Goal: Transaction & Acquisition: Purchase product/service

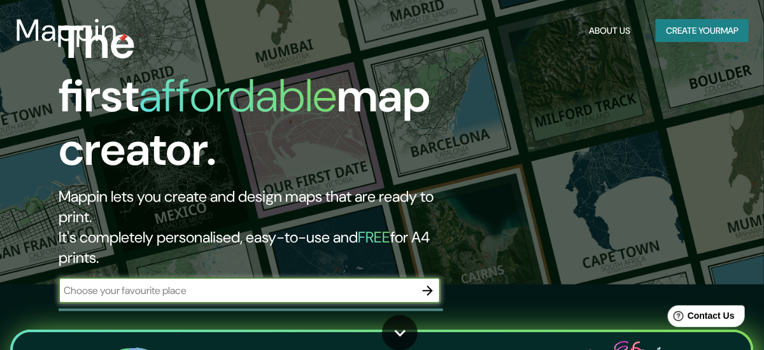
scroll to position [81, 0]
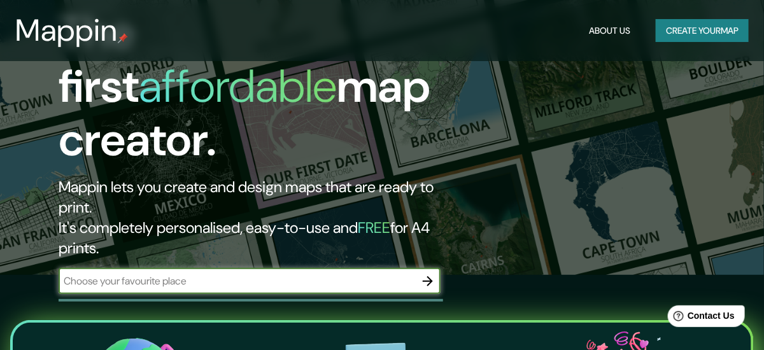
click at [430, 276] on icon "button" at bounding box center [428, 281] width 10 height 10
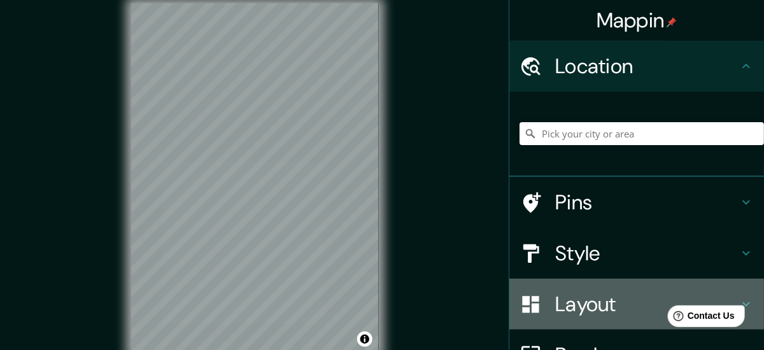
click at [602, 300] on h4 "Layout" at bounding box center [646, 304] width 183 height 25
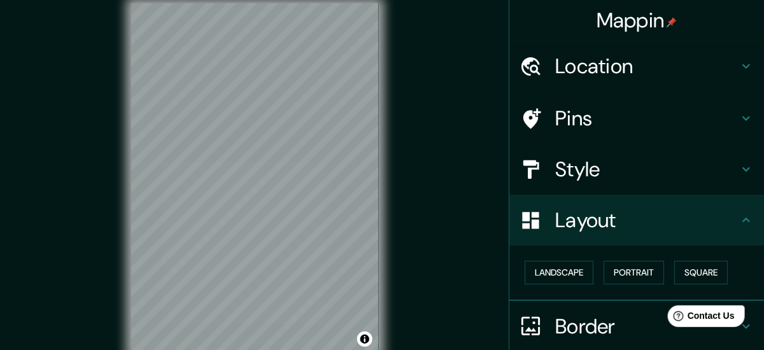
click at [274, 176] on div "Mappin Location Pins Style Layout Landscape Portrait Square Border Choose a bor…" at bounding box center [382, 188] width 764 height 376
drag, startPoint x: 550, startPoint y: 265, endPoint x: 558, endPoint y: 265, distance: 7.7
click at [553, 264] on button "Landscape" at bounding box center [559, 273] width 69 height 24
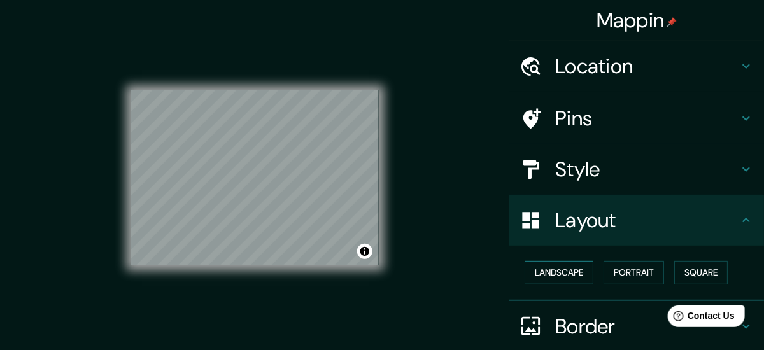
click at [558, 265] on button "Landscape" at bounding box center [559, 273] width 69 height 24
click at [642, 282] on button "Portrait" at bounding box center [633, 273] width 60 height 24
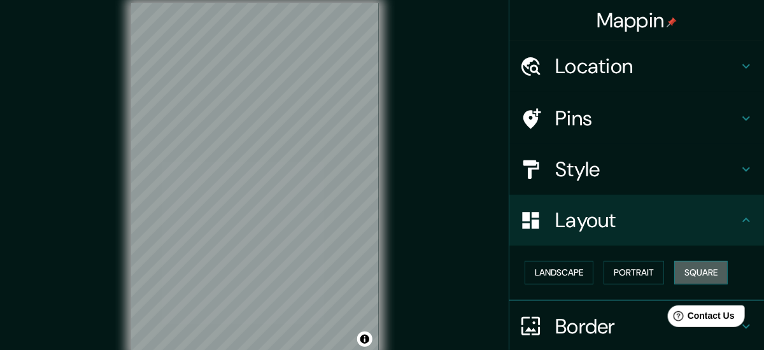
click at [714, 276] on button "Square" at bounding box center [700, 273] width 53 height 24
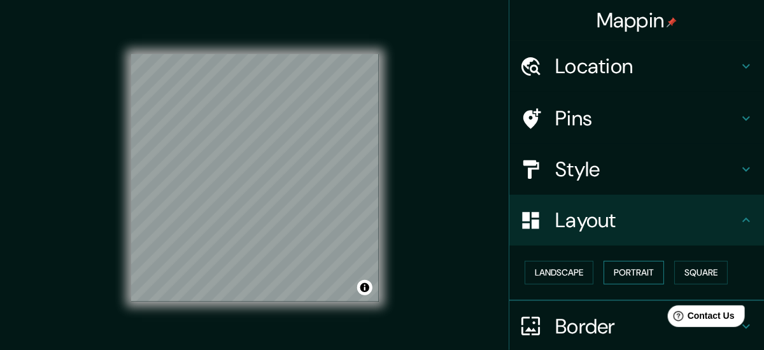
click at [633, 275] on button "Portrait" at bounding box center [633, 273] width 60 height 24
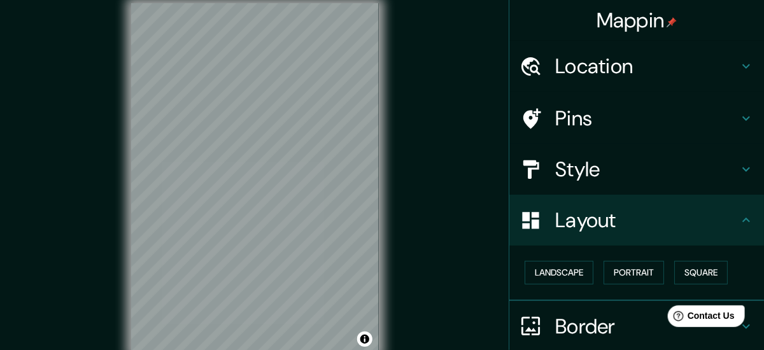
click at [682, 58] on h4 "Location" at bounding box center [646, 65] width 183 height 25
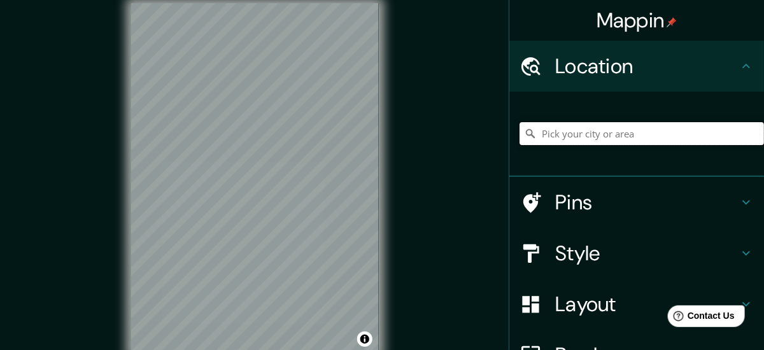
click at [594, 134] on input "Pick your city or area" at bounding box center [641, 133] width 244 height 23
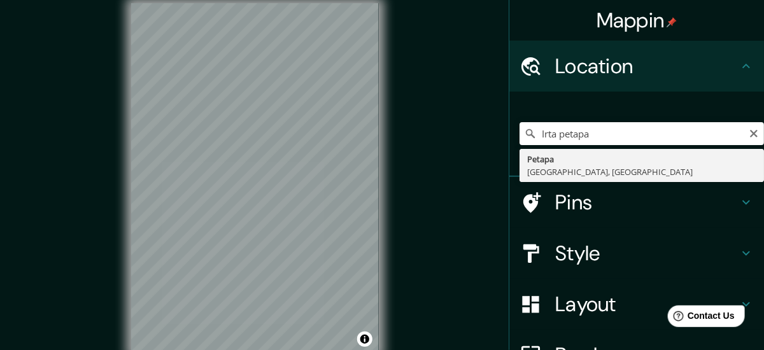
type input "[GEOGRAPHIC_DATA], [GEOGRAPHIC_DATA], [GEOGRAPHIC_DATA]"
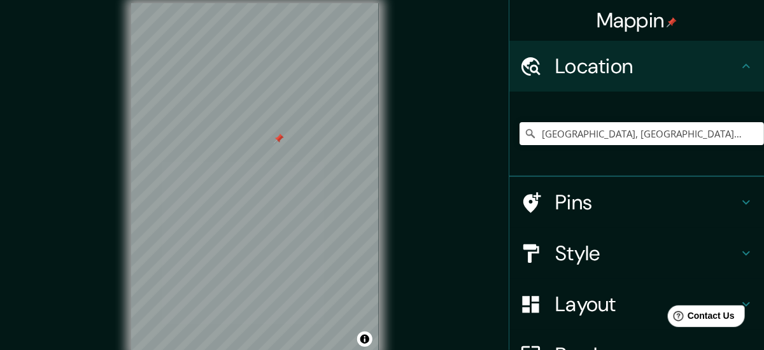
click at [279, 144] on div at bounding box center [279, 139] width 10 height 10
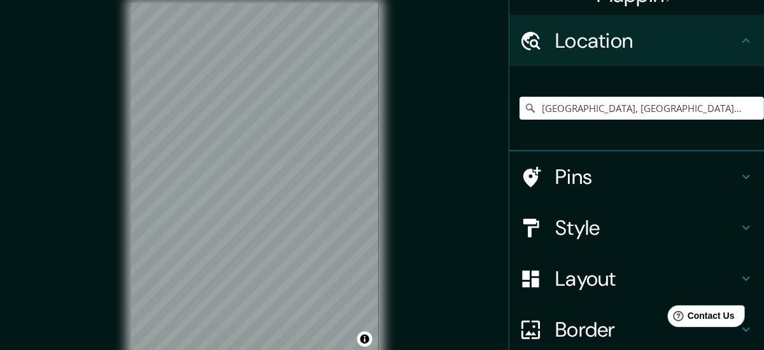
scroll to position [81, 0]
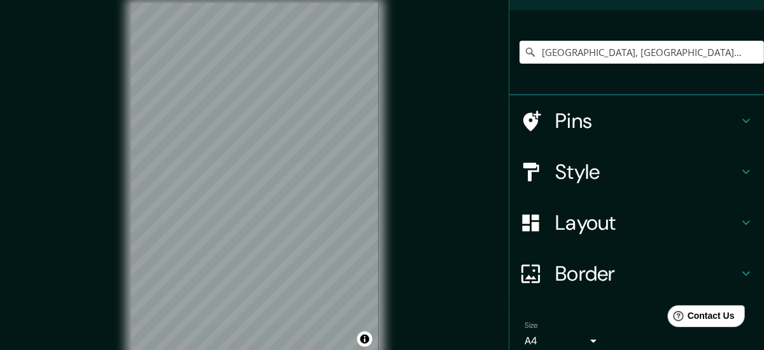
click at [628, 159] on h4 "Style" at bounding box center [646, 171] width 183 height 25
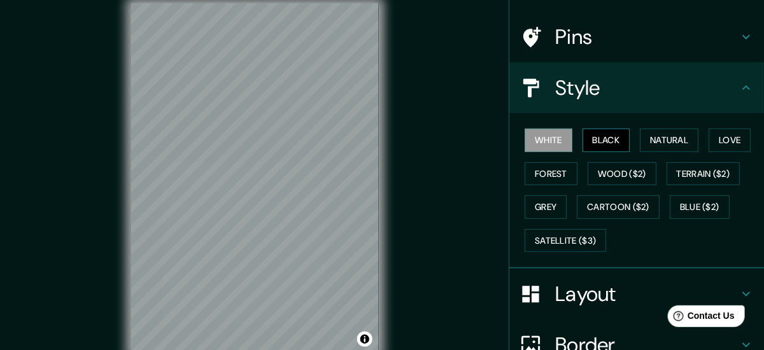
click at [609, 138] on button "Black" at bounding box center [606, 141] width 48 height 24
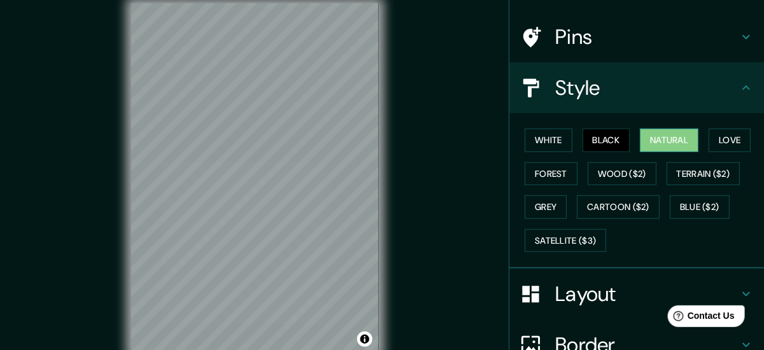
click at [659, 137] on button "Natural" at bounding box center [669, 141] width 59 height 24
click at [751, 134] on button "Love" at bounding box center [730, 141] width 42 height 24
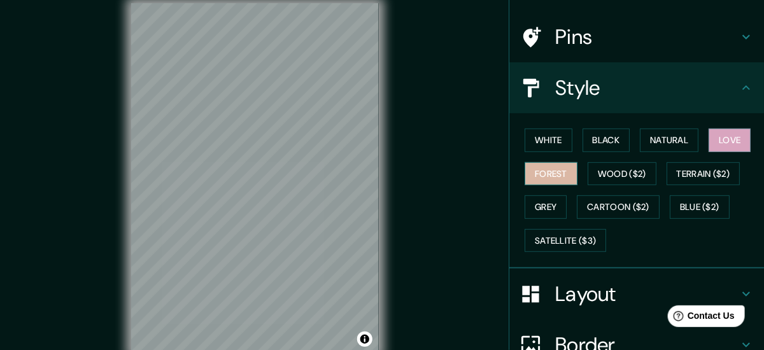
click at [558, 178] on button "Forest" at bounding box center [551, 174] width 53 height 24
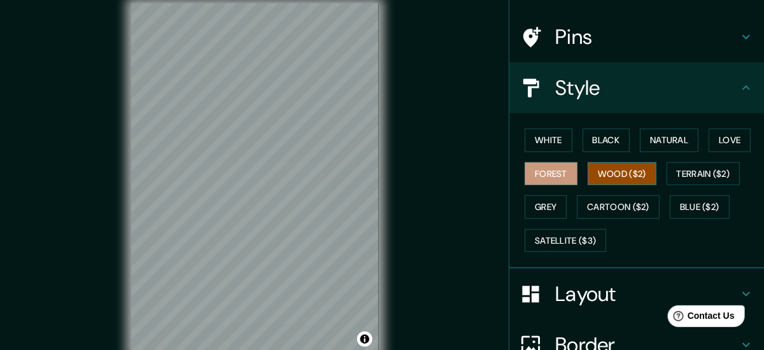
click at [636, 180] on button "Wood ($2)" at bounding box center [622, 174] width 69 height 24
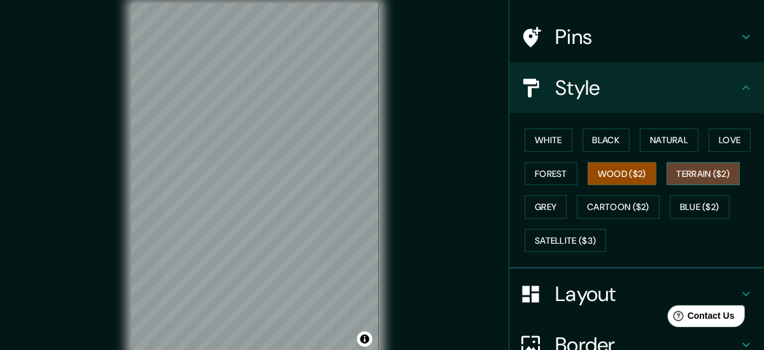
click at [695, 180] on button "Terrain ($2)" at bounding box center [704, 174] width 74 height 24
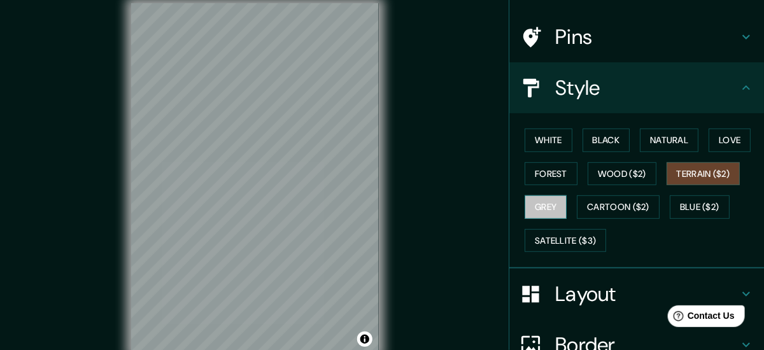
click at [544, 216] on button "Grey" at bounding box center [546, 207] width 42 height 24
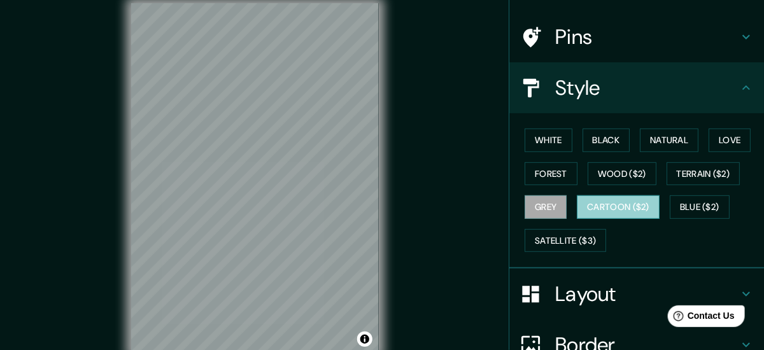
click at [609, 213] on button "Cartoon ($2)" at bounding box center [618, 207] width 83 height 24
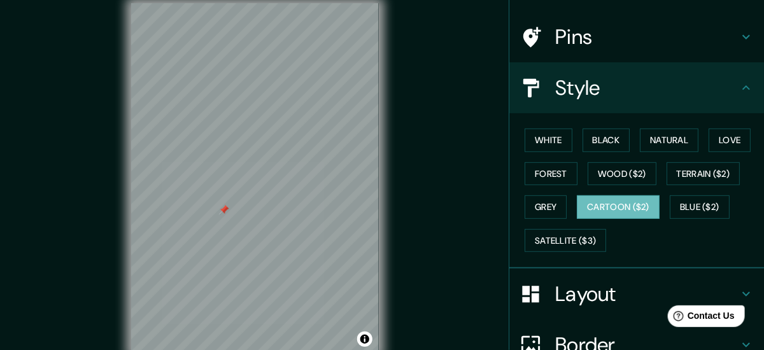
click at [223, 215] on div at bounding box center [224, 210] width 10 height 10
click at [200, 146] on div at bounding box center [203, 141] width 10 height 10
click at [197, 148] on div at bounding box center [202, 143] width 10 height 10
click at [291, 152] on div at bounding box center [292, 147] width 10 height 10
click at [297, 143] on div at bounding box center [296, 137] width 10 height 10
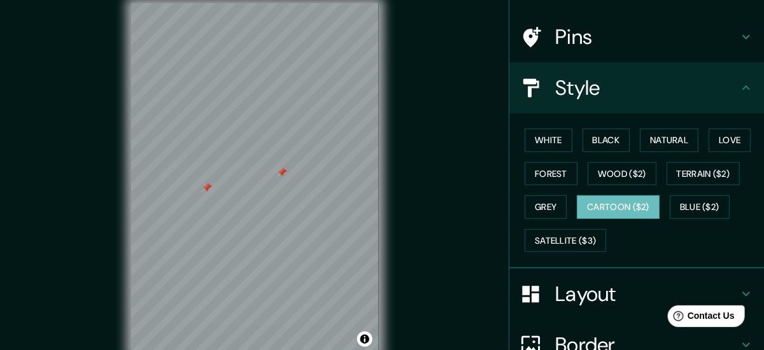
click at [284, 178] on div at bounding box center [282, 172] width 10 height 10
click at [533, 10] on ul "Location [GEOGRAPHIC_DATA], [GEOGRAPHIC_DATA], [GEOGRAPHIC_DATA] Pins Style Whi…" at bounding box center [636, 218] width 255 height 518
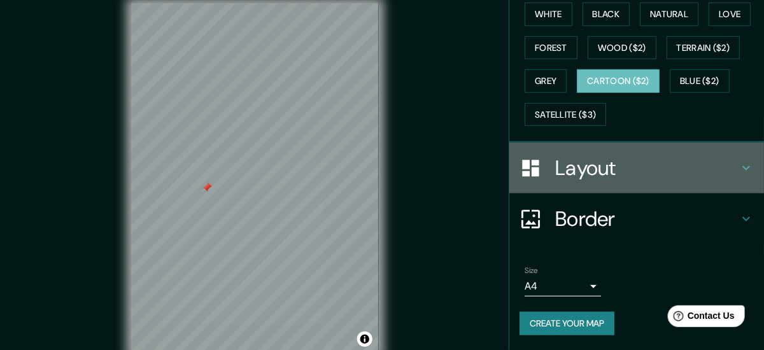
click at [602, 155] on h4 "Layout" at bounding box center [646, 167] width 183 height 25
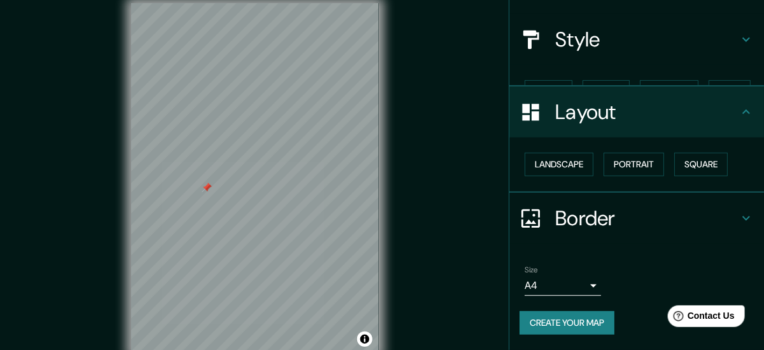
scroll to position [108, 0]
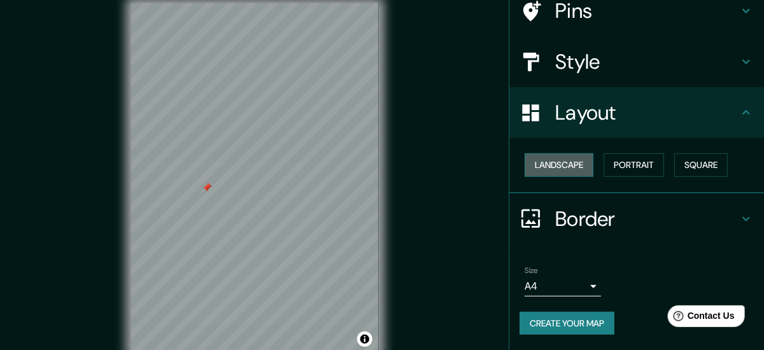
click at [582, 173] on button "Landscape" at bounding box center [559, 165] width 69 height 24
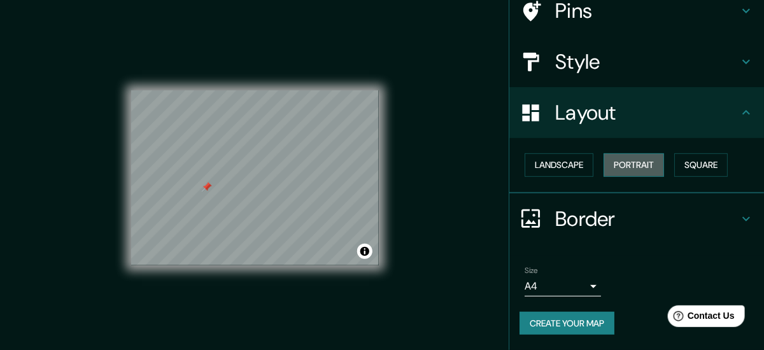
click at [635, 166] on button "Portrait" at bounding box center [633, 165] width 60 height 24
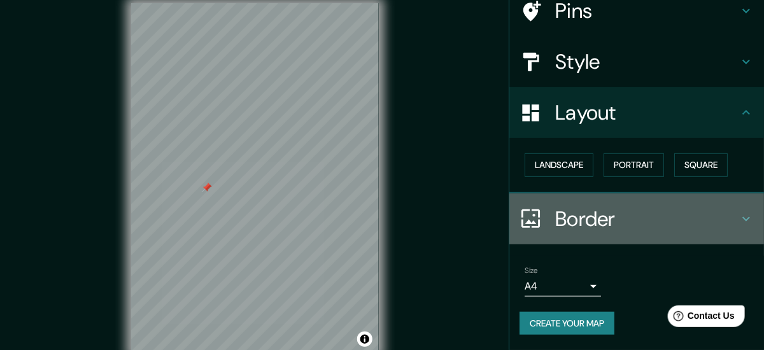
click at [657, 222] on h4 "Border" at bounding box center [646, 218] width 183 height 25
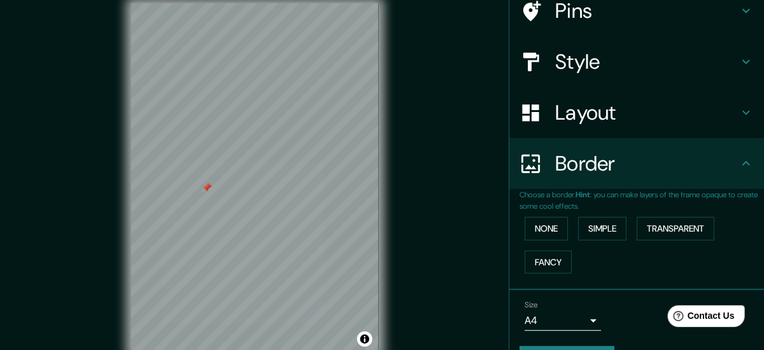
click at [575, 230] on div "None Simple Transparent Fancy" at bounding box center [641, 245] width 244 height 67
click at [554, 231] on button "None" at bounding box center [546, 229] width 43 height 24
click at [605, 232] on button "Simple" at bounding box center [602, 229] width 48 height 24
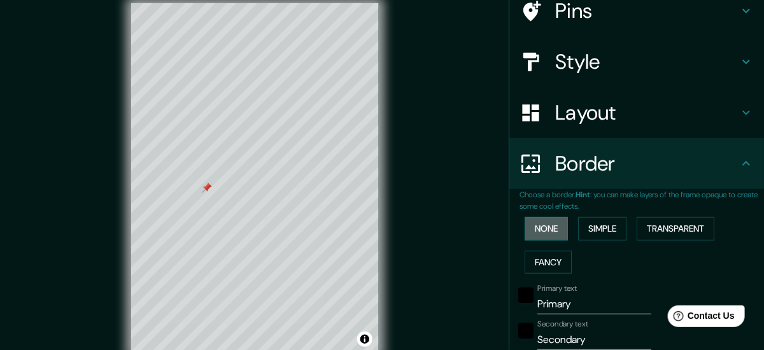
click at [553, 229] on button "None" at bounding box center [546, 229] width 43 height 24
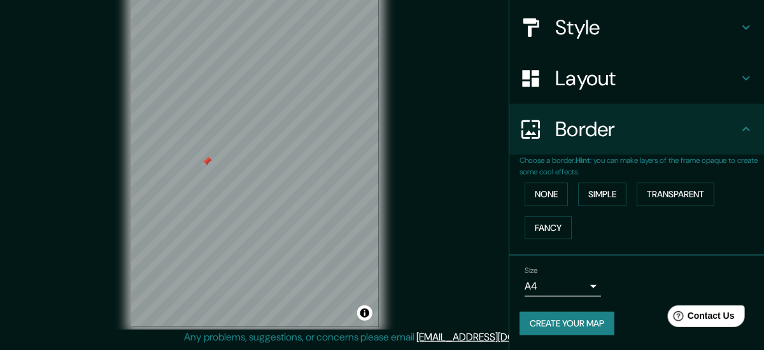
scroll to position [81, 0]
click at [583, 283] on body "Mappin Location [GEOGRAPHIC_DATA], [GEOGRAPHIC_DATA], [GEOGRAPHIC_DATA] Pins St…" at bounding box center [382, 149] width 764 height 350
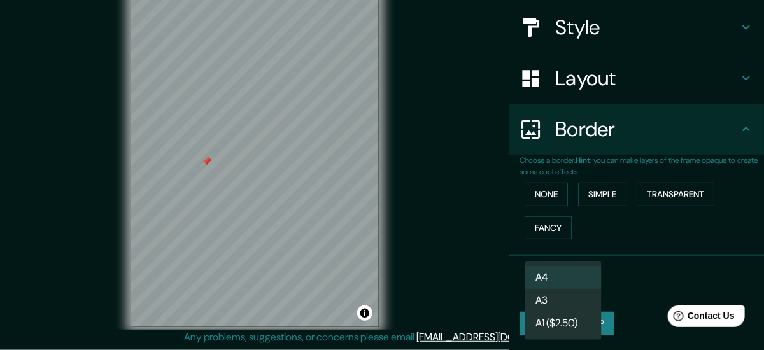
click at [588, 300] on li "A3" at bounding box center [563, 300] width 76 height 23
type input "a4"
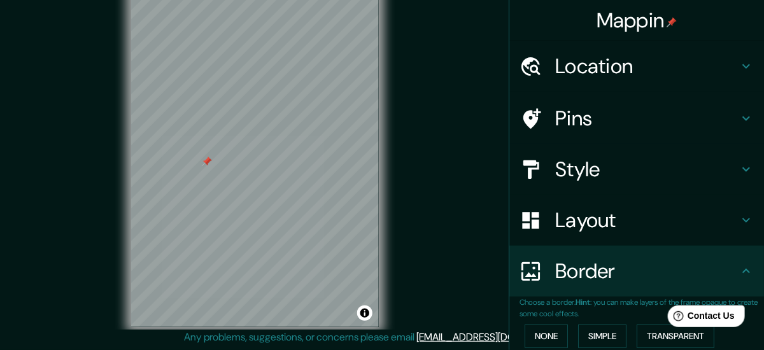
scroll to position [0, 0]
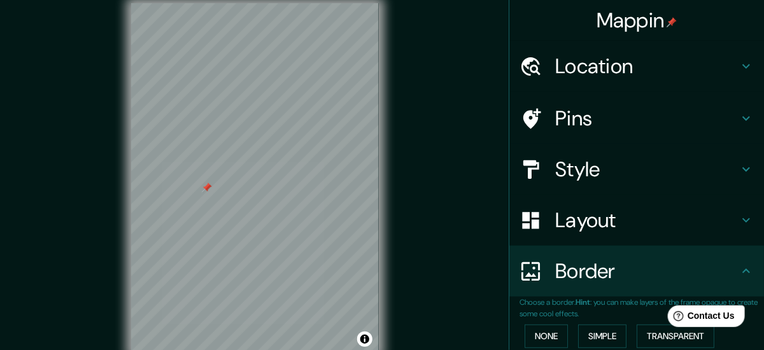
click at [598, 131] on div "Pins" at bounding box center [636, 118] width 255 height 51
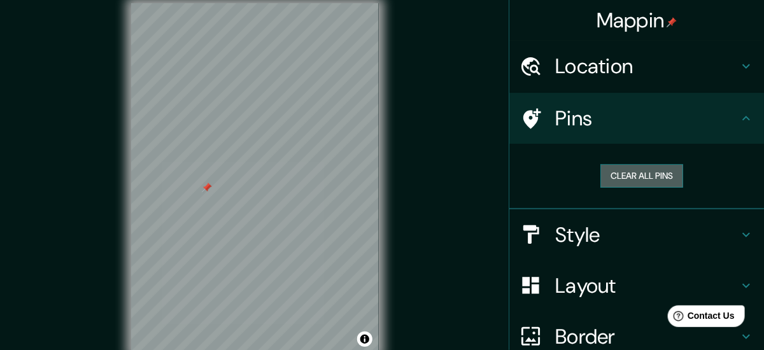
click at [635, 180] on button "Clear all pins" at bounding box center [641, 176] width 83 height 24
click at [605, 185] on button "Clear all pins" at bounding box center [641, 176] width 83 height 24
click at [593, 75] on h4 "Location" at bounding box center [646, 65] width 183 height 25
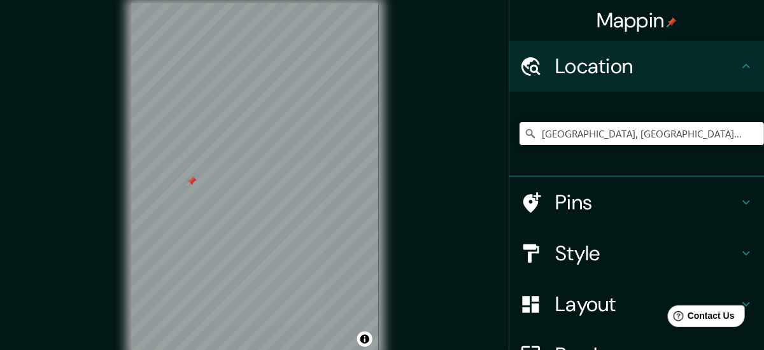
click at [192, 187] on div at bounding box center [192, 181] width 10 height 10
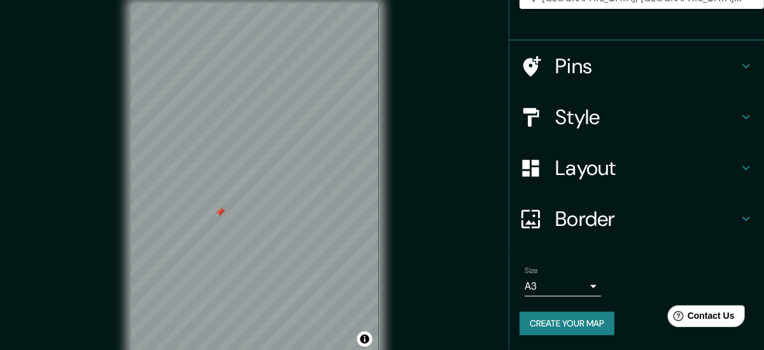
click at [646, 173] on h4 "Layout" at bounding box center [646, 167] width 183 height 25
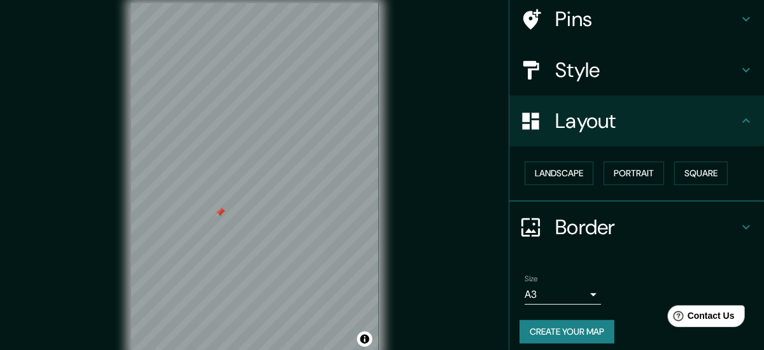
scroll to position [95, 0]
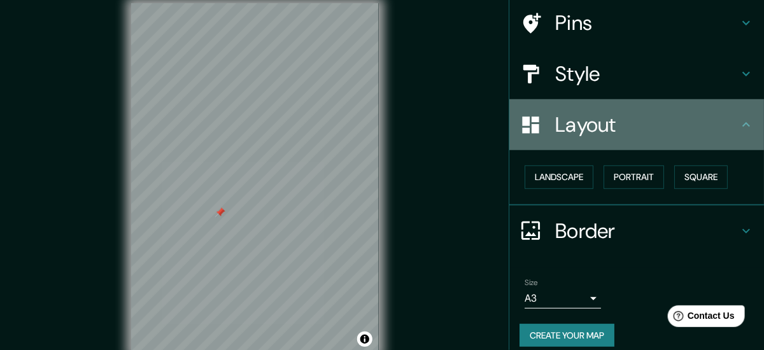
click at [630, 126] on h4 "Layout" at bounding box center [646, 124] width 183 height 25
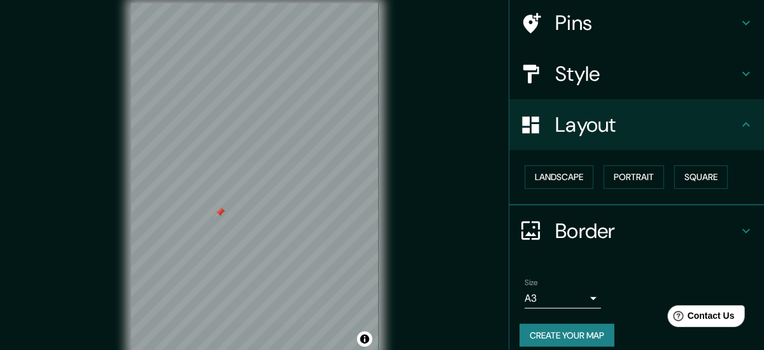
click at [607, 80] on h4 "Style" at bounding box center [646, 73] width 183 height 25
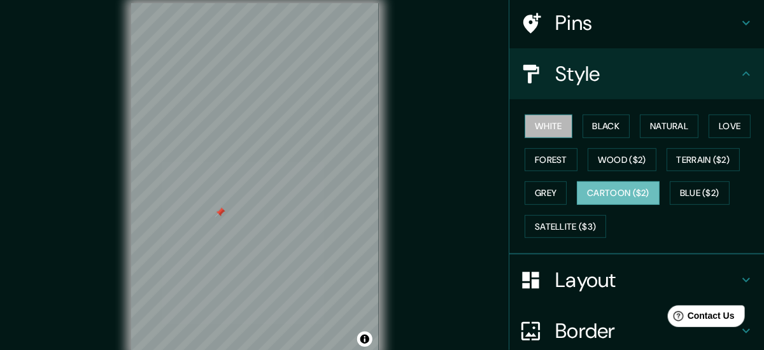
click at [556, 124] on button "White" at bounding box center [549, 127] width 48 height 24
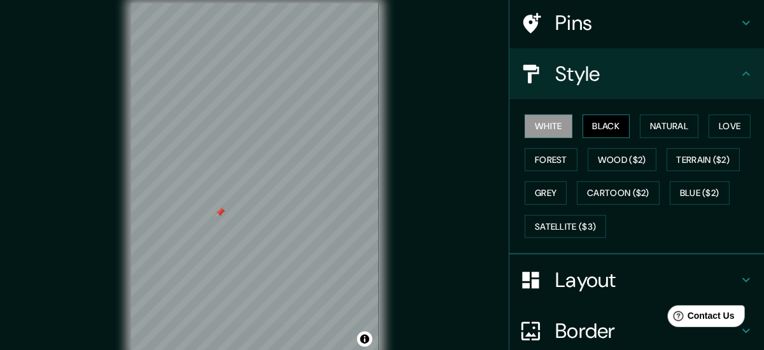
click at [590, 129] on button "Black" at bounding box center [606, 127] width 48 height 24
click at [665, 127] on button "Natural" at bounding box center [669, 127] width 59 height 24
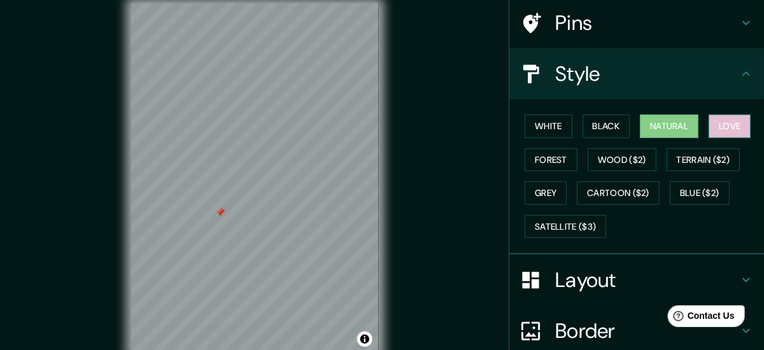
click at [747, 127] on button "Love" at bounding box center [730, 127] width 42 height 24
click at [674, 122] on button "Natural" at bounding box center [669, 127] width 59 height 24
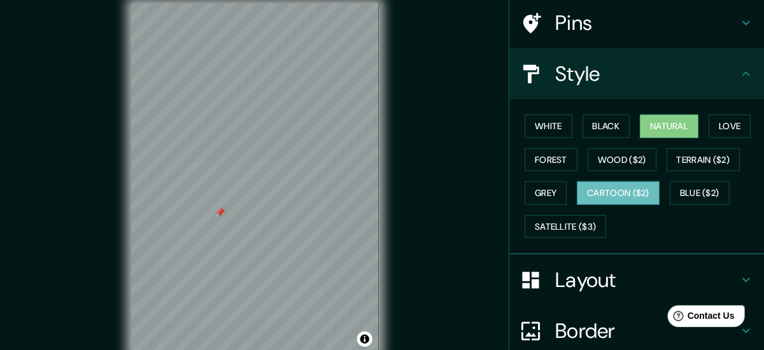
click at [590, 197] on button "Cartoon ($2)" at bounding box center [618, 193] width 83 height 24
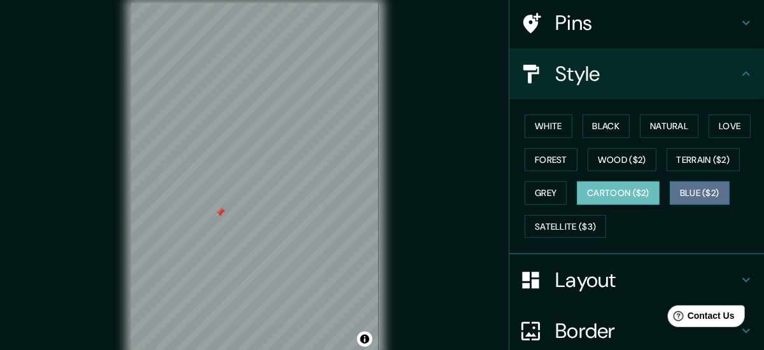
click at [696, 195] on button "Blue ($2)" at bounding box center [700, 193] width 60 height 24
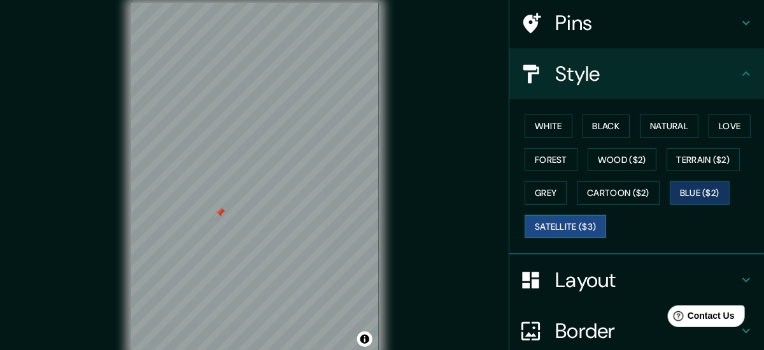
click at [555, 218] on button "Satellite ($3)" at bounding box center [565, 227] width 81 height 24
drag, startPoint x: 458, startPoint y: 210, endPoint x: 460, endPoint y: 183, distance: 27.4
click at [460, 183] on div "Mappin Location [GEOGRAPHIC_DATA], [GEOGRAPHIC_DATA], [GEOGRAPHIC_DATA] Pins St…" at bounding box center [382, 188] width 764 height 376
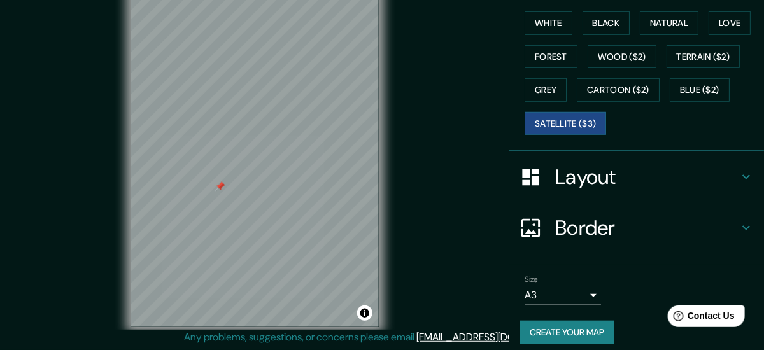
scroll to position [208, 0]
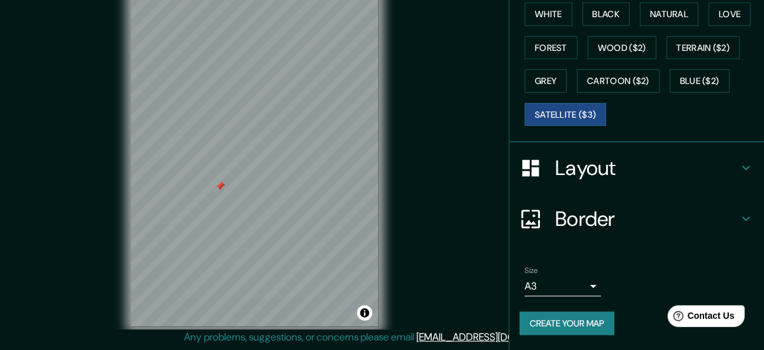
click at [603, 232] on div "Border" at bounding box center [636, 219] width 255 height 51
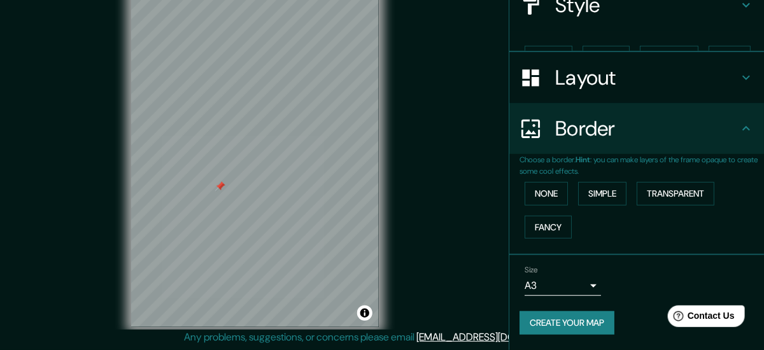
scroll to position [142, 0]
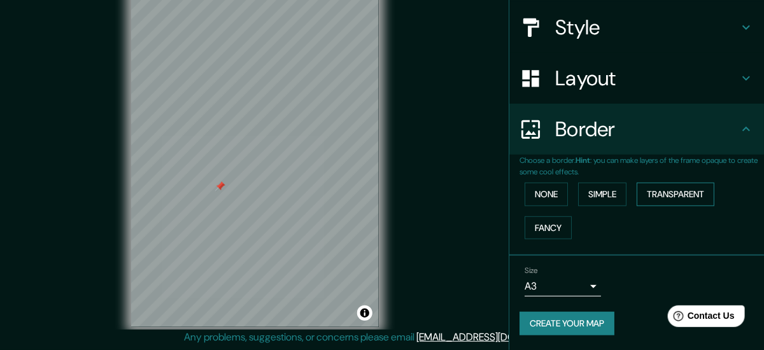
click at [681, 198] on button "Transparent" at bounding box center [676, 195] width 78 height 24
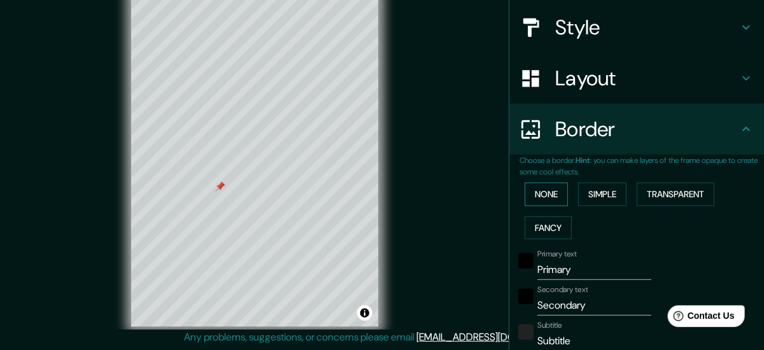
click at [561, 197] on button "None" at bounding box center [546, 195] width 43 height 24
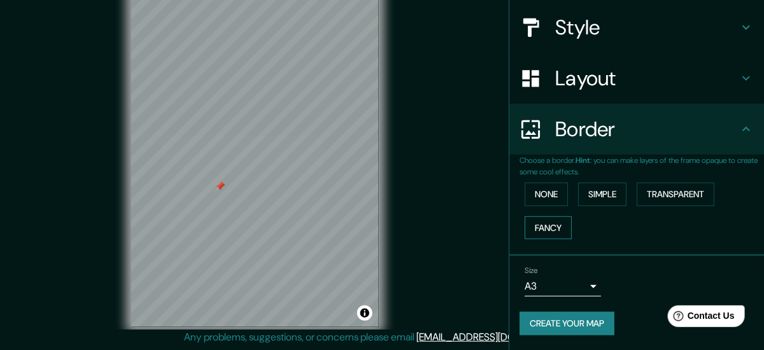
click at [553, 239] on button "Fancy" at bounding box center [548, 228] width 47 height 24
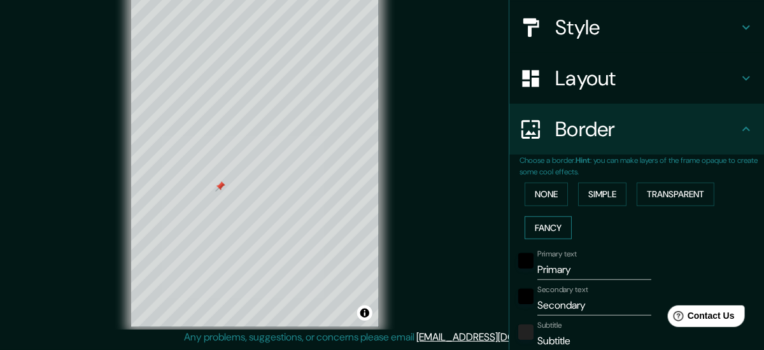
click at [553, 239] on button "Fancy" at bounding box center [548, 228] width 47 height 24
type input "156"
type input "31"
type input "16"
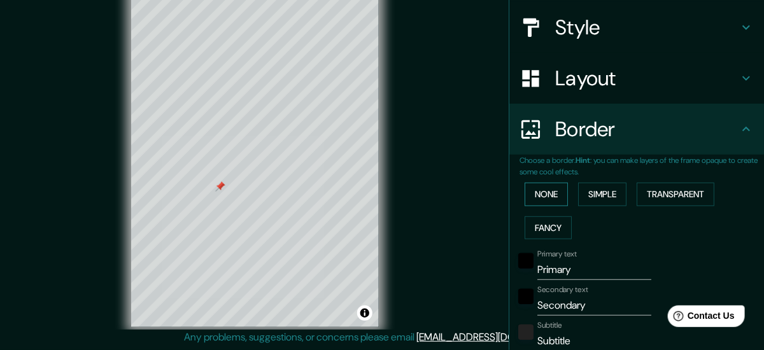
click at [554, 202] on button "None" at bounding box center [546, 195] width 43 height 24
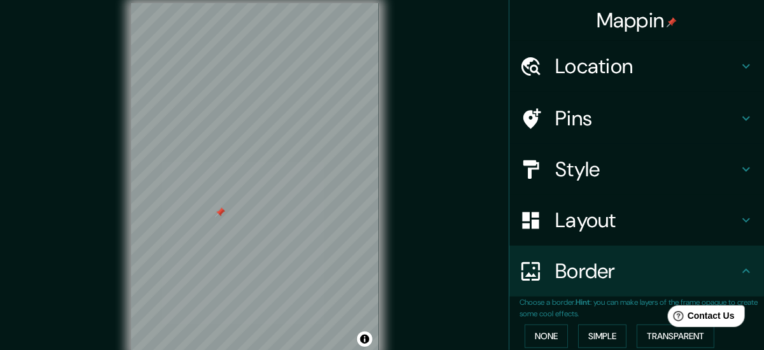
scroll to position [0, 0]
click at [616, 185] on div "Style" at bounding box center [636, 169] width 255 height 51
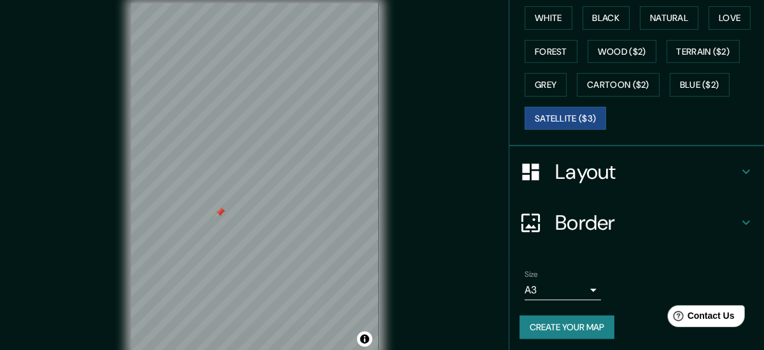
click at [598, 179] on h4 "Layout" at bounding box center [646, 171] width 183 height 25
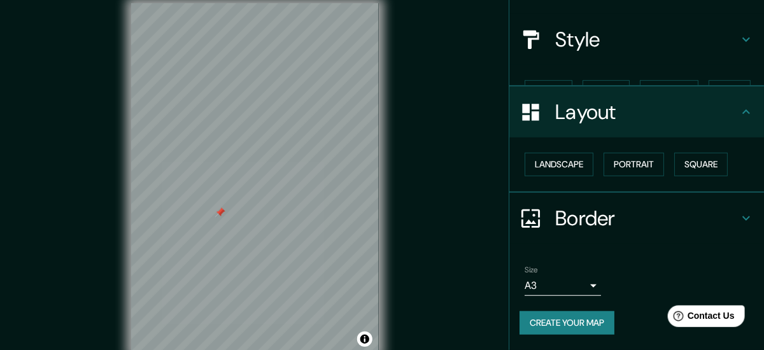
scroll to position [108, 0]
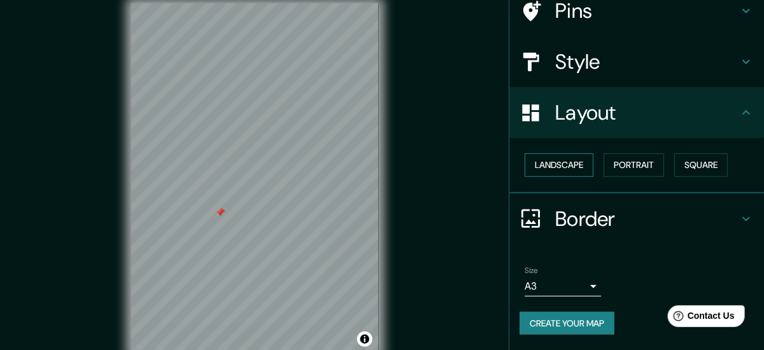
click at [575, 172] on button "Landscape" at bounding box center [559, 165] width 69 height 24
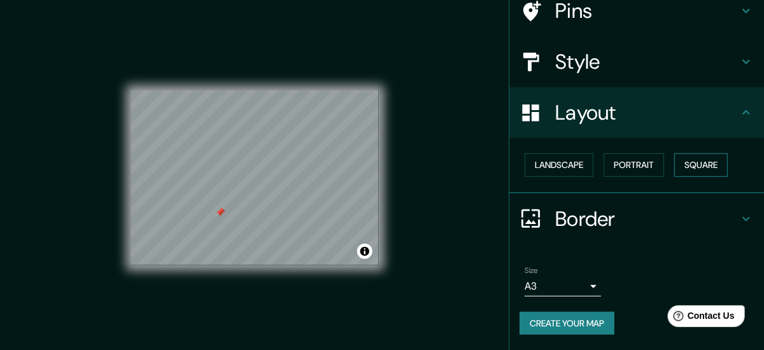
click at [705, 167] on button "Square" at bounding box center [700, 165] width 53 height 24
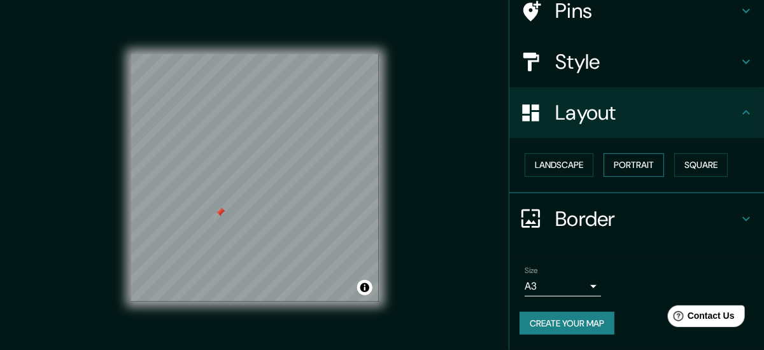
click at [624, 164] on button "Portrait" at bounding box center [633, 165] width 60 height 24
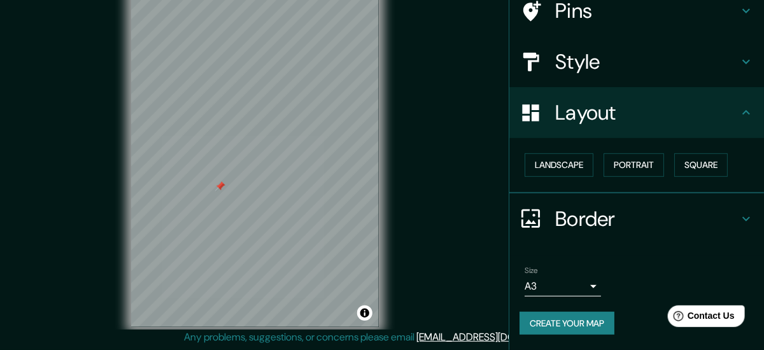
scroll to position [41, 0]
drag, startPoint x: 442, startPoint y: 133, endPoint x: 441, endPoint y: 155, distance: 22.4
click at [441, 155] on div "Mappin Location [GEOGRAPHIC_DATA], [GEOGRAPHIC_DATA], [GEOGRAPHIC_DATA] Pins St…" at bounding box center [382, 162] width 764 height 376
click at [451, 157] on div "Mappin Location [GEOGRAPHIC_DATA], [GEOGRAPHIC_DATA], [GEOGRAPHIC_DATA] Pins St…" at bounding box center [382, 162] width 764 height 376
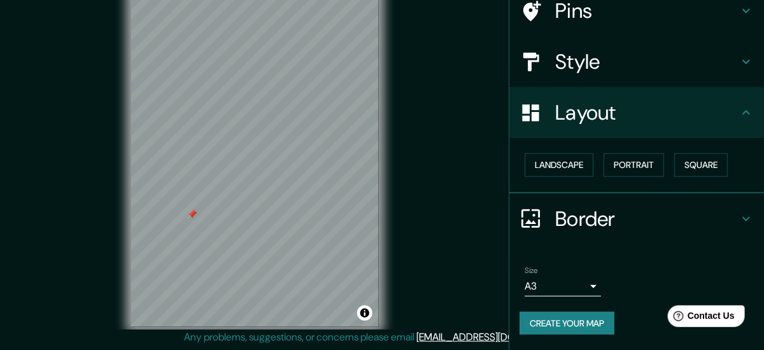
click at [572, 330] on button "Create your map" at bounding box center [566, 324] width 95 height 24
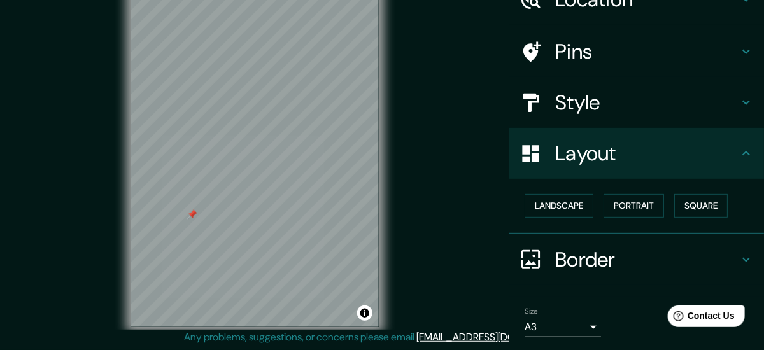
scroll to position [108, 0]
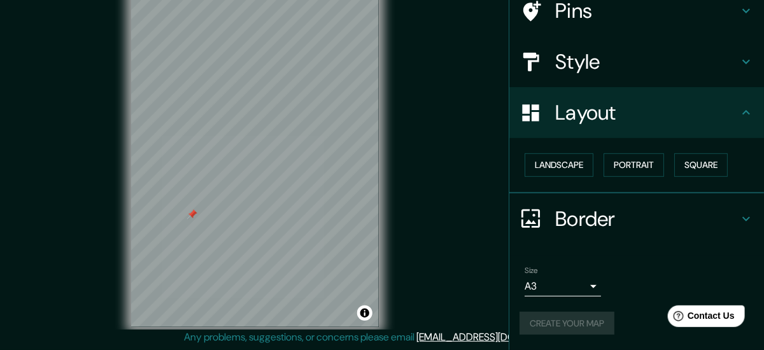
click at [572, 322] on div "Create your map" at bounding box center [636, 324] width 234 height 24
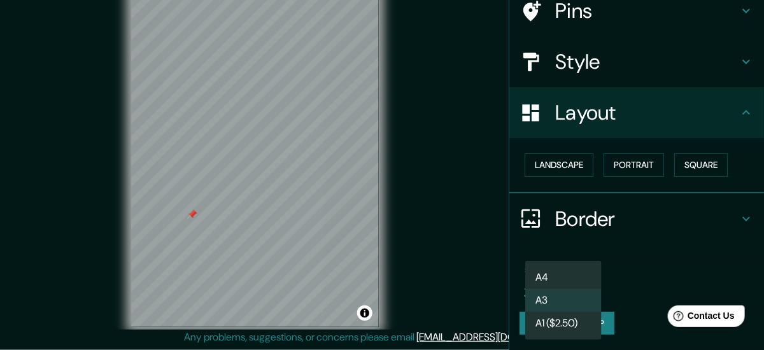
click at [586, 278] on body "Mappin Location [GEOGRAPHIC_DATA], [GEOGRAPHIC_DATA], [GEOGRAPHIC_DATA] Pins St…" at bounding box center [382, 149] width 764 height 350
click at [577, 273] on li "A4" at bounding box center [563, 277] width 76 height 23
type input "single"
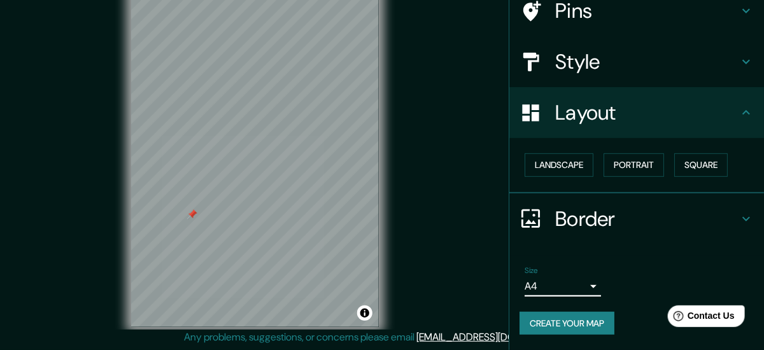
click at [576, 324] on button "Create your map" at bounding box center [566, 324] width 95 height 24
click at [714, 0] on html "Mappin Location [GEOGRAPHIC_DATA], [GEOGRAPHIC_DATA], [GEOGRAPHIC_DATA] Pins St…" at bounding box center [382, 149] width 764 height 350
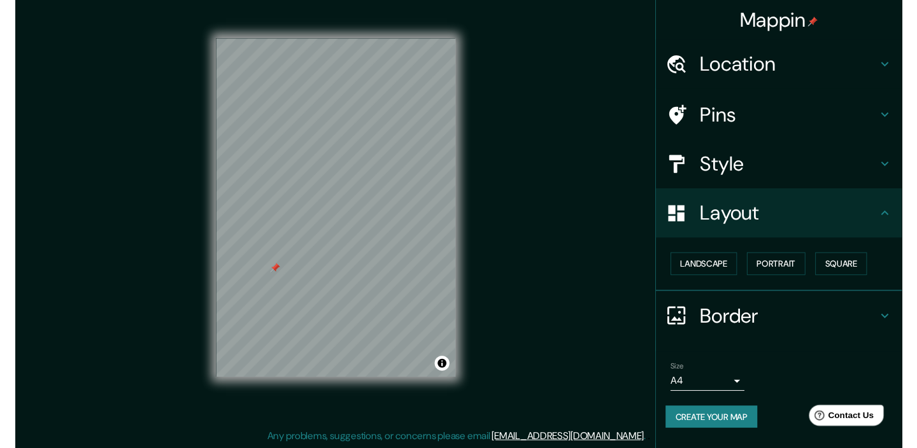
scroll to position [86, 0]
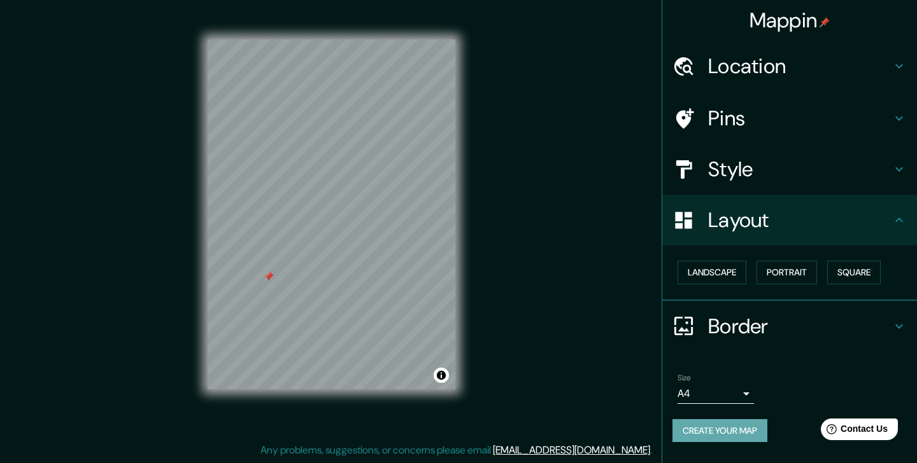
click at [729, 349] on button "Create your map" at bounding box center [719, 432] width 95 height 24
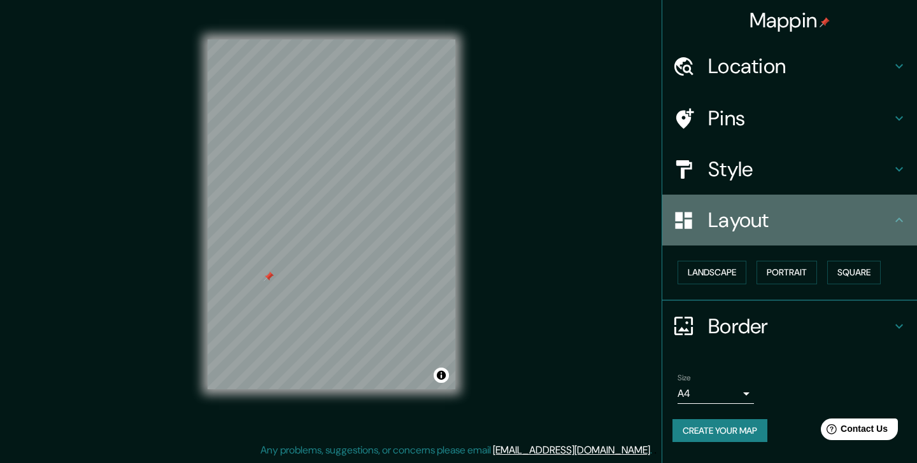
click at [751, 206] on div "Layout" at bounding box center [789, 220] width 255 height 51
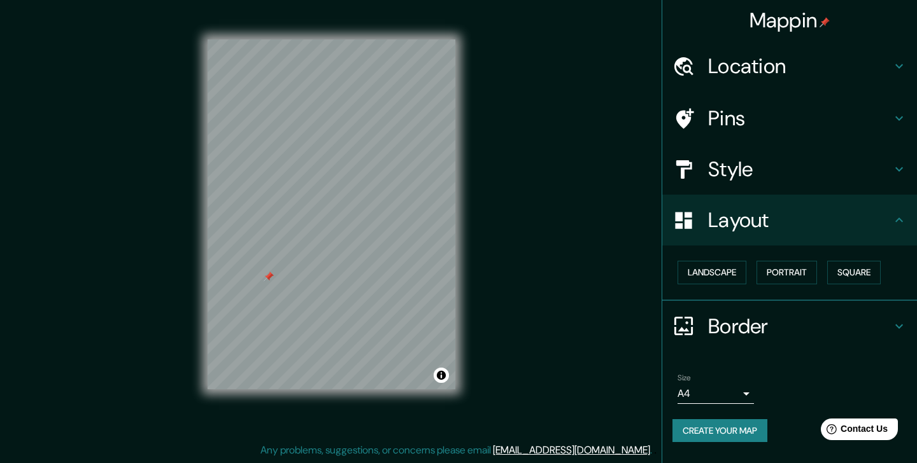
click at [554, 224] on div "Mappin Location [GEOGRAPHIC_DATA], [GEOGRAPHIC_DATA], [GEOGRAPHIC_DATA] Pins St…" at bounding box center [458, 224] width 917 height 478
click at [695, 349] on button "Create your map" at bounding box center [719, 432] width 95 height 24
click at [73, 180] on div "Mappin Location [GEOGRAPHIC_DATA], [GEOGRAPHIC_DATA], [GEOGRAPHIC_DATA] Pins St…" at bounding box center [458, 224] width 917 height 478
click at [470, 349] on div "© Mapbox © OpenStreetMap Improve this map © Maxar" at bounding box center [331, 214] width 288 height 458
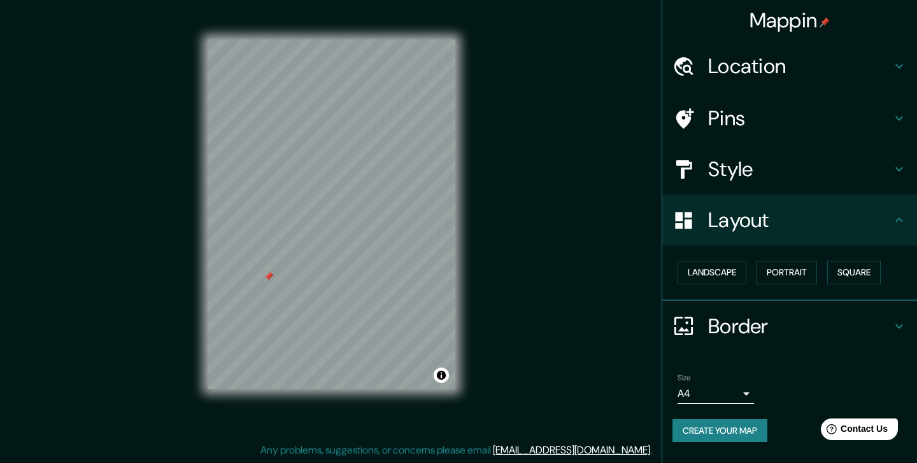
scroll to position [86, 0]
click at [703, 349] on button "Create your map" at bounding box center [719, 432] width 95 height 24
click at [763, 201] on div "Layout" at bounding box center [789, 220] width 255 height 51
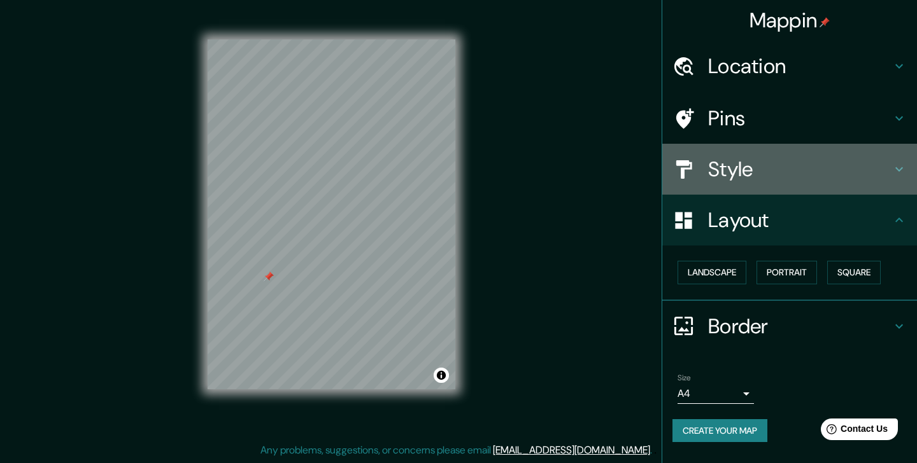
click at [763, 161] on h4 "Style" at bounding box center [799, 169] width 183 height 25
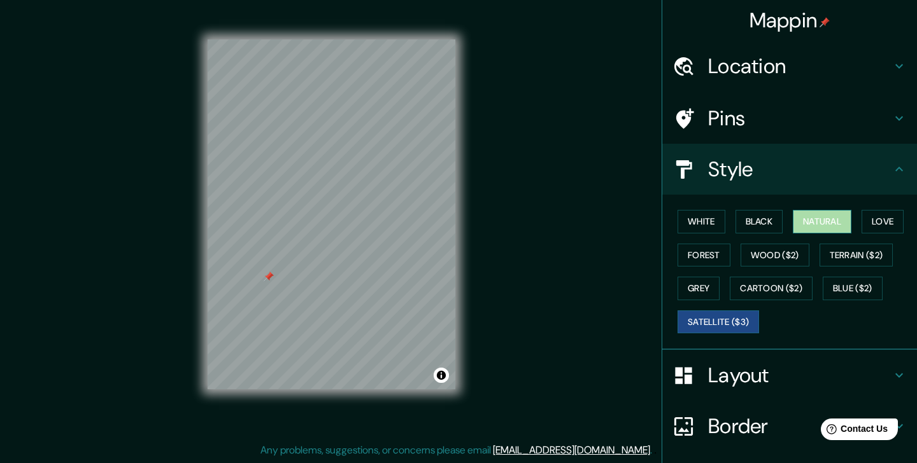
click at [763, 218] on button "Natural" at bounding box center [822, 222] width 59 height 24
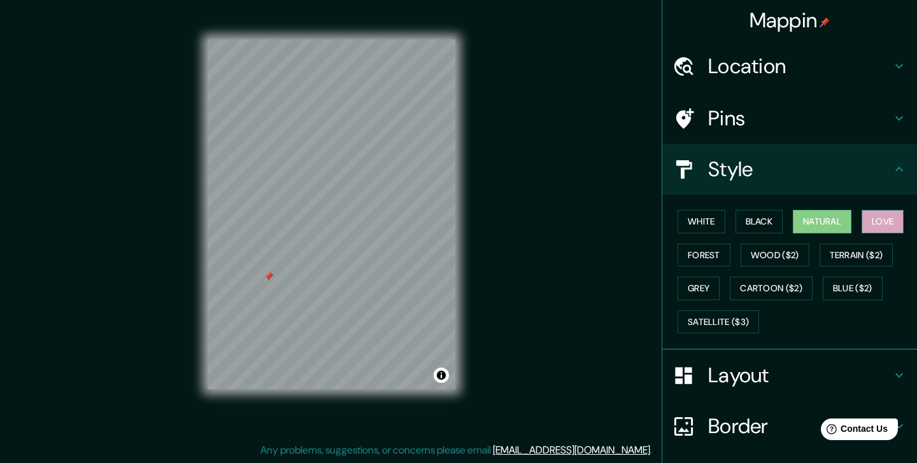
click at [763, 225] on button "Love" at bounding box center [882, 222] width 42 height 24
click at [763, 232] on button "Natural" at bounding box center [822, 222] width 59 height 24
click at [763, 227] on button "Black" at bounding box center [759, 222] width 48 height 24
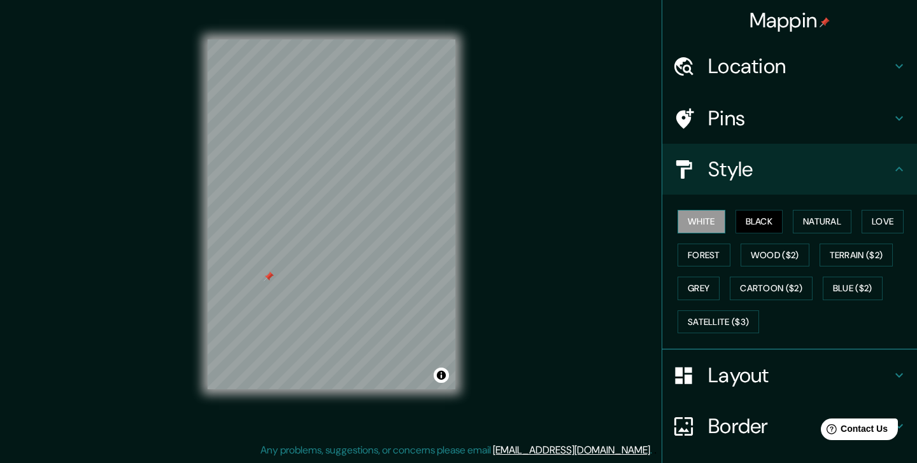
click at [722, 226] on button "White" at bounding box center [701, 222] width 48 height 24
click at [763, 220] on button "Natural" at bounding box center [822, 222] width 59 height 24
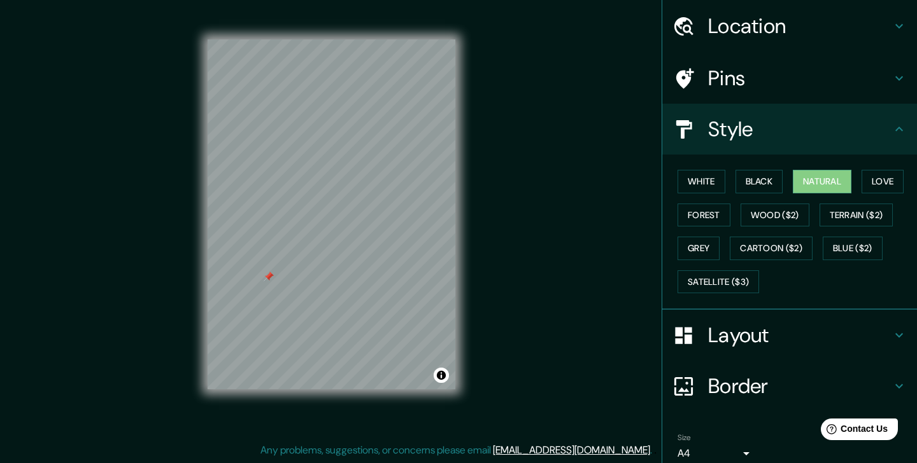
scroll to position [41, 0]
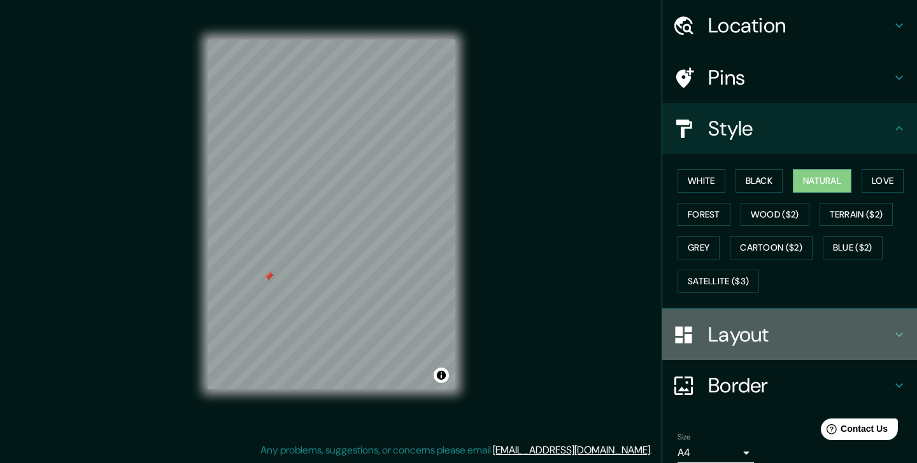
click at [763, 332] on h4 "Layout" at bounding box center [799, 334] width 183 height 25
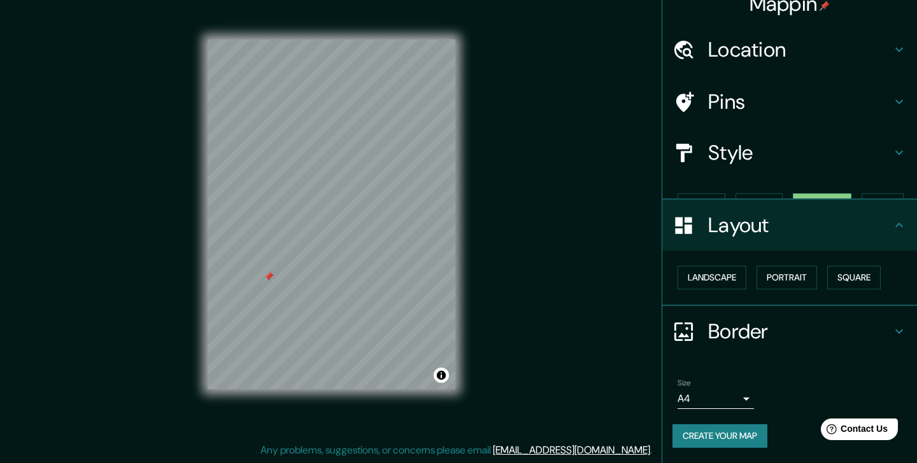
scroll to position [0, 0]
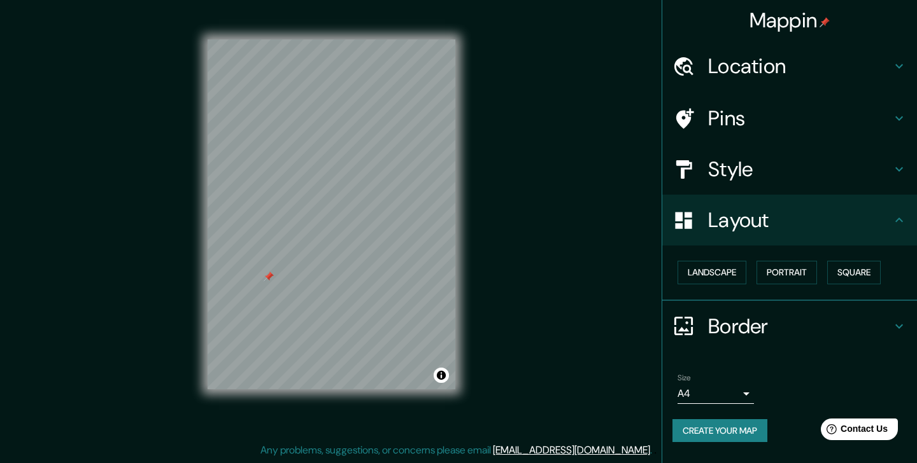
click at [763, 332] on h4 "Border" at bounding box center [799, 326] width 183 height 25
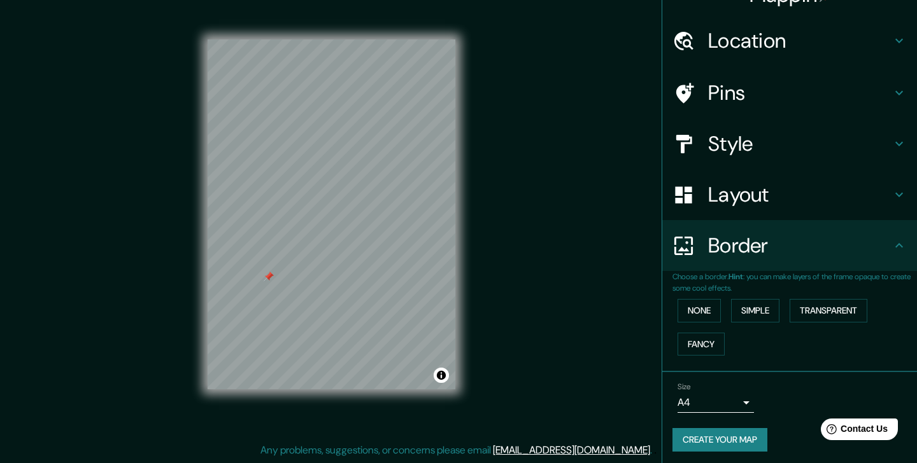
scroll to position [29, 0]
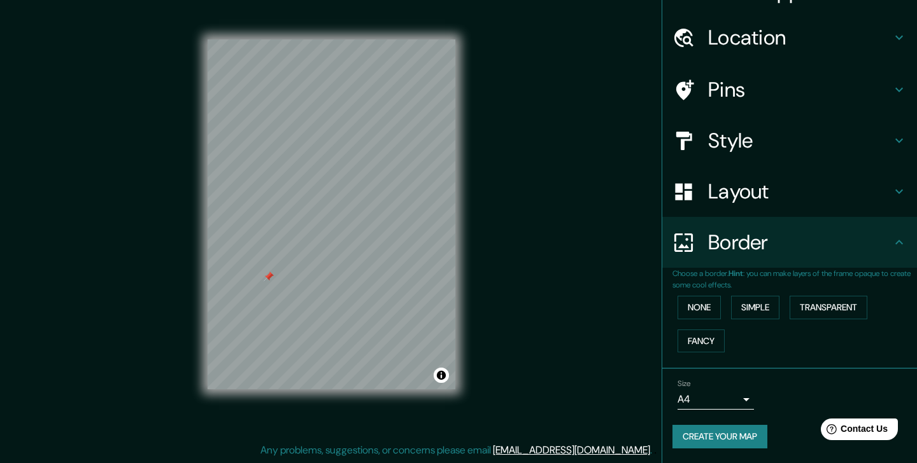
click at [737, 349] on button "Create your map" at bounding box center [719, 437] width 95 height 24
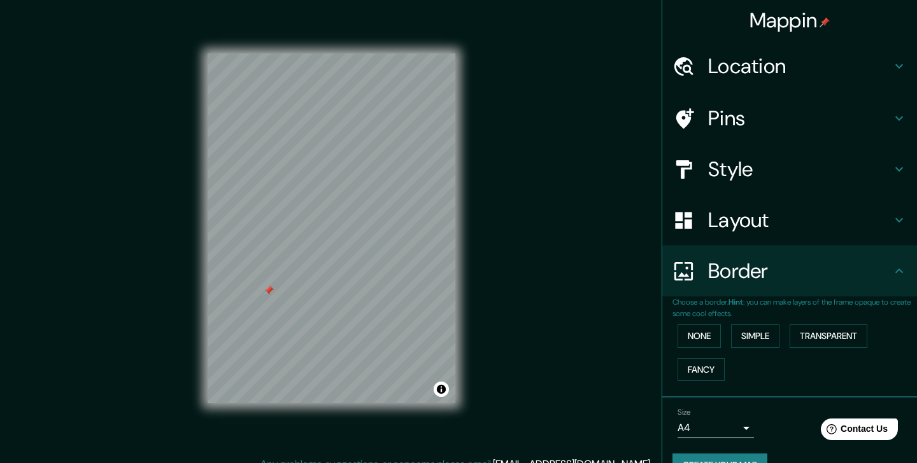
scroll to position [0, 0]
drag, startPoint x: 520, startPoint y: 286, endPoint x: 514, endPoint y: 257, distance: 29.3
click at [514, 257] on div "Mappin Location [GEOGRAPHIC_DATA], [GEOGRAPHIC_DATA], [GEOGRAPHIC_DATA] Pins St…" at bounding box center [458, 239] width 917 height 478
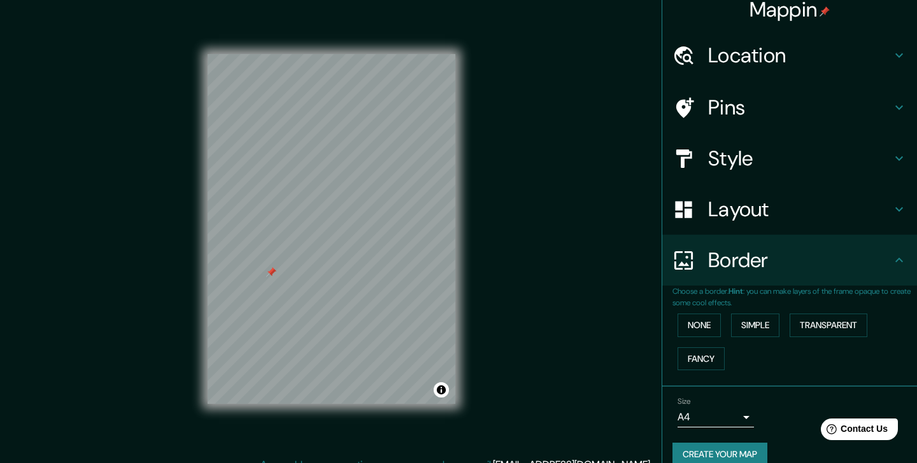
scroll to position [8, 0]
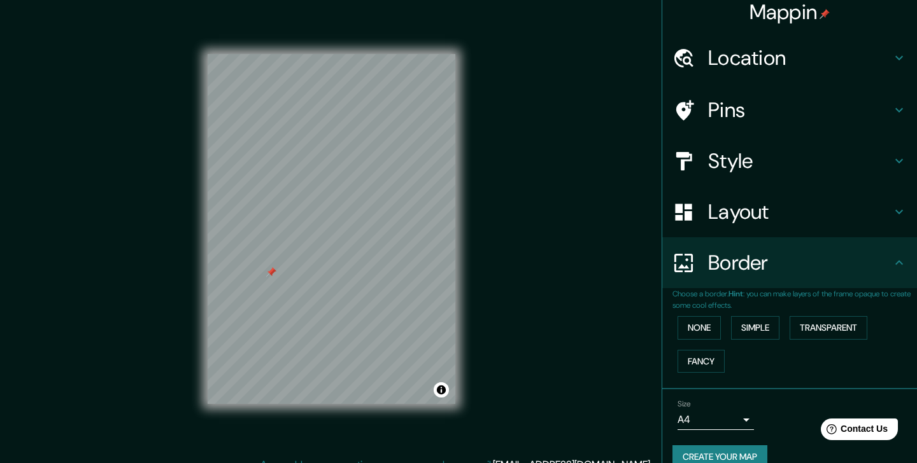
click at [763, 71] on div "Location" at bounding box center [789, 57] width 255 height 51
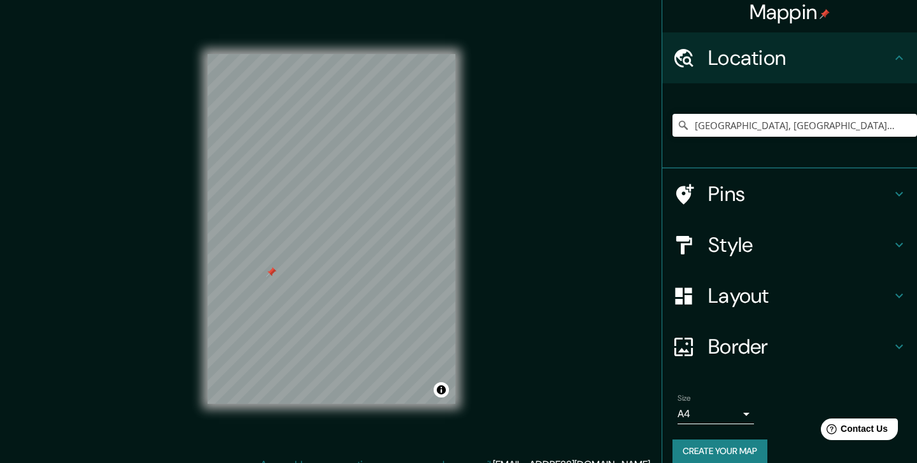
click at [763, 197] on h4 "Pins" at bounding box center [799, 193] width 183 height 25
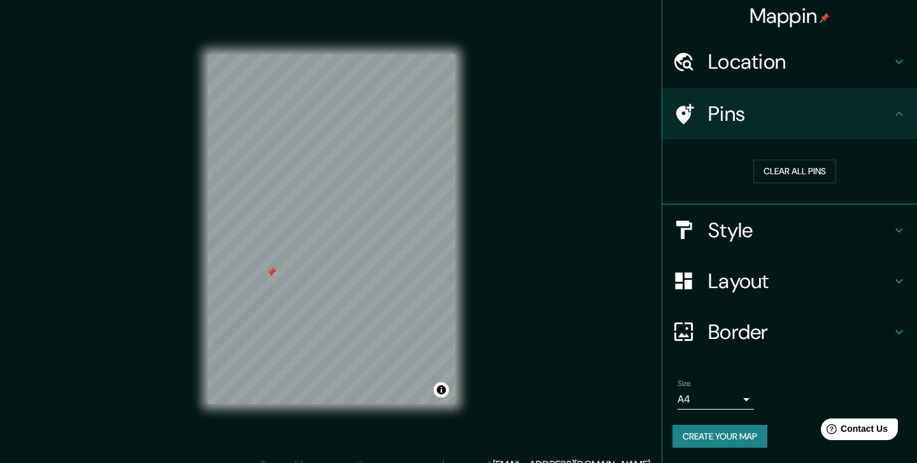
scroll to position [4, 0]
click at [763, 242] on h4 "Style" at bounding box center [799, 230] width 183 height 25
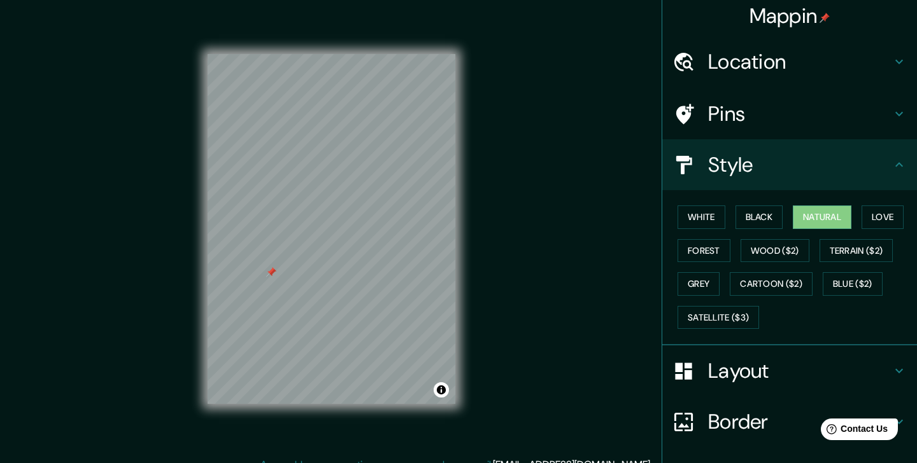
click at [763, 160] on h4 "Style" at bounding box center [799, 164] width 183 height 25
click at [763, 166] on icon at bounding box center [898, 164] width 15 height 15
click at [763, 118] on icon at bounding box center [898, 113] width 15 height 15
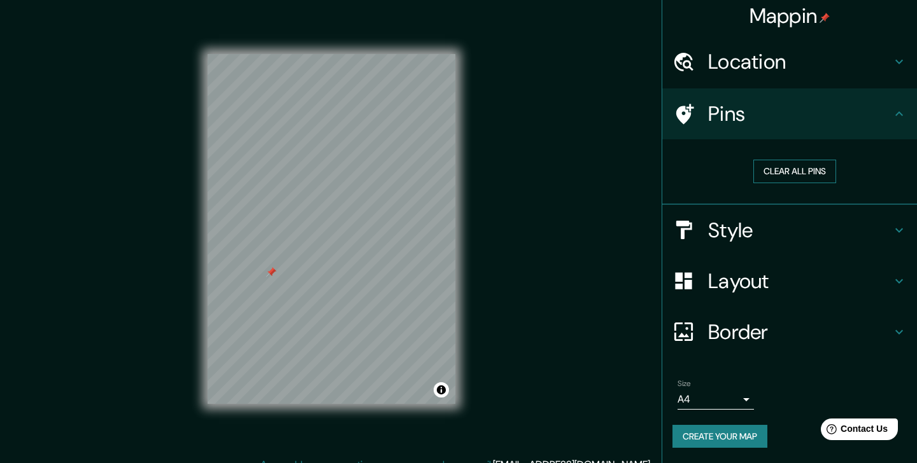
click at [763, 170] on button "Clear all pins" at bounding box center [794, 172] width 83 height 24
click at [747, 349] on button "Create your map" at bounding box center [719, 437] width 95 height 24
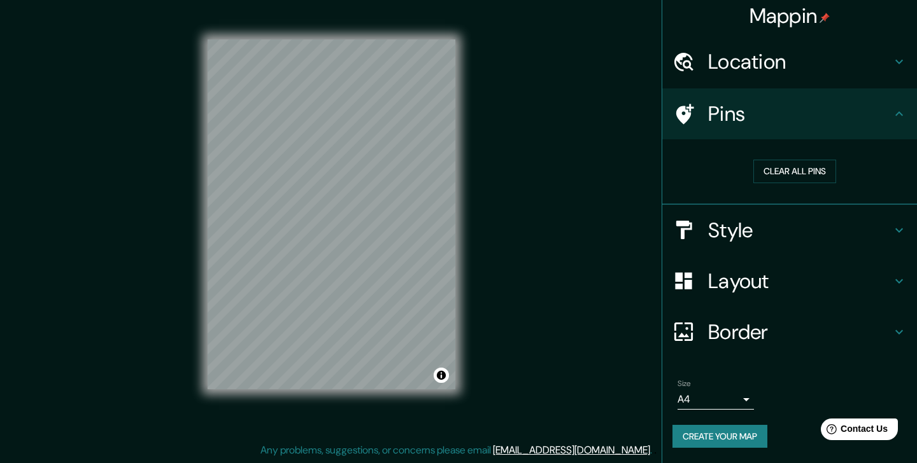
scroll to position [15, 0]
